Goal: Find contact information

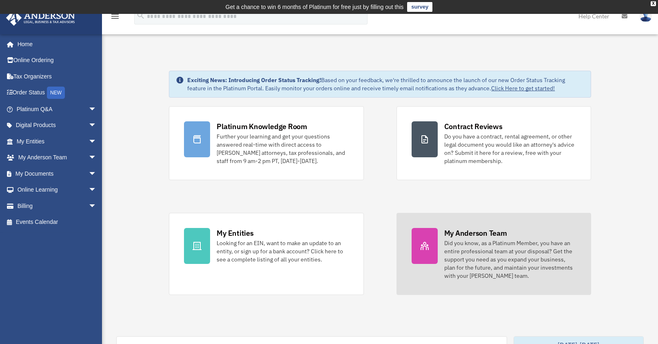
click at [432, 247] on div at bounding box center [425, 246] width 26 height 36
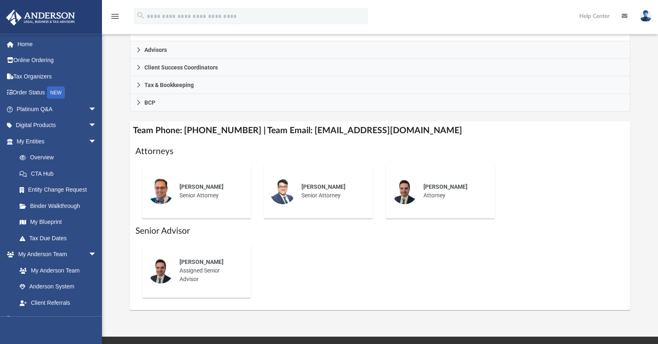
scroll to position [250, 0]
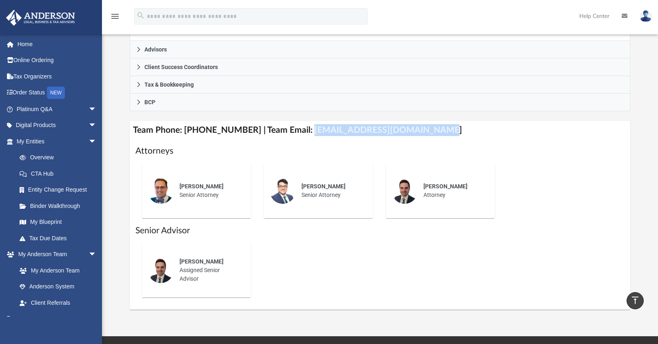
drag, startPoint x: 419, startPoint y: 130, endPoint x: 298, endPoint y: 131, distance: 120.4
click at [298, 131] on h4 "Team Phone: [PHONE_NUMBER] | Team Email: [EMAIL_ADDRESS][DOMAIN_NAME]" at bounding box center [380, 130] width 501 height 18
copy h4 "[EMAIL_ADDRESS][DOMAIN_NAME]"
click at [434, 129] on h4 "Team Phone: [PHONE_NUMBER] | Team Email: [EMAIL_ADDRESS][DOMAIN_NAME]" at bounding box center [380, 130] width 501 height 18
drag, startPoint x: 423, startPoint y: 130, endPoint x: 298, endPoint y: 132, distance: 124.5
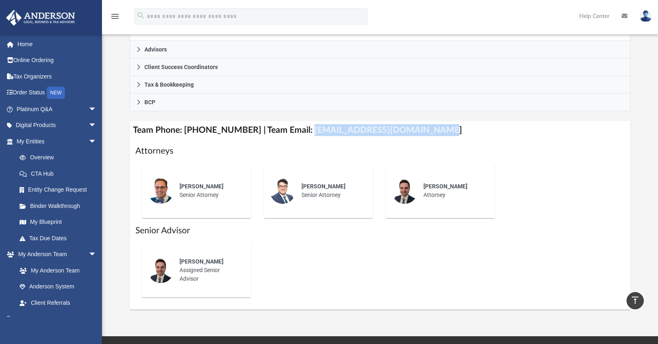
click at [298, 132] on h4 "Team Phone: [PHONE_NUMBER] | Team Email: [EMAIL_ADDRESS][DOMAIN_NAME]" at bounding box center [380, 130] width 501 height 18
copy h4 "[EMAIL_ADDRESS][DOMAIN_NAME]"
